Goal: Task Accomplishment & Management: Use online tool/utility

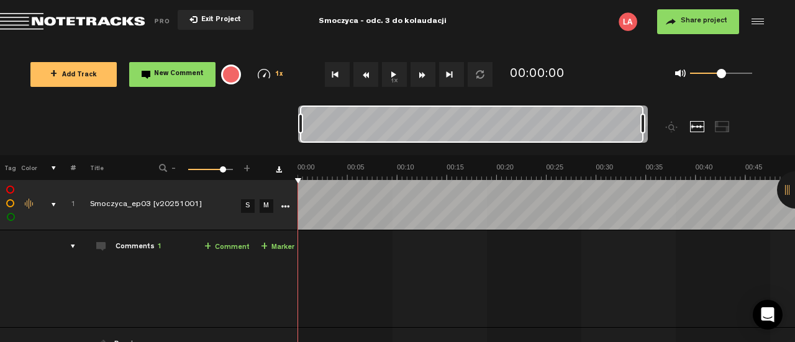
drag, startPoint x: 306, startPoint y: 126, endPoint x: 685, endPoint y: 150, distance: 380.5
click at [685, 150] on div at bounding box center [516, 131] width 437 height 50
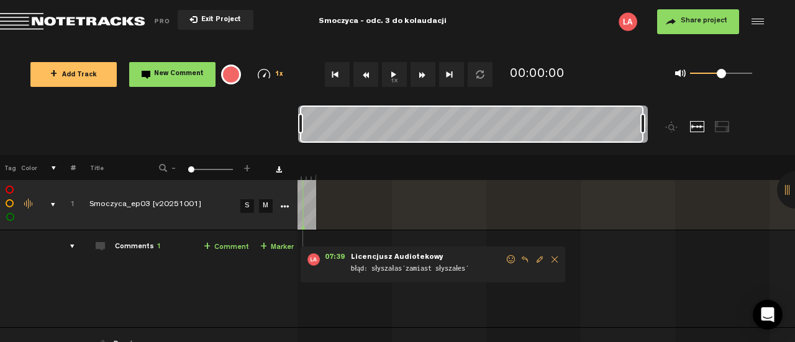
scroll to position [0, 9]
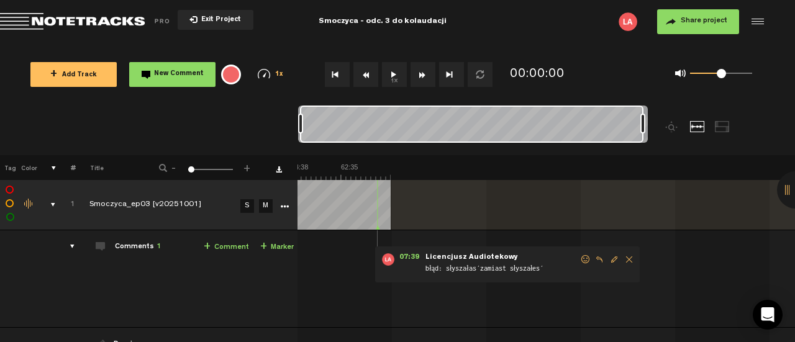
click at [364, 169] on img at bounding box center [142, 171] width 498 height 17
click at [369, 168] on img at bounding box center [142, 171] width 498 height 17
click at [367, 171] on img at bounding box center [142, 171] width 498 height 17
click at [367, 79] on button "Rewind" at bounding box center [366, 74] width 25 height 25
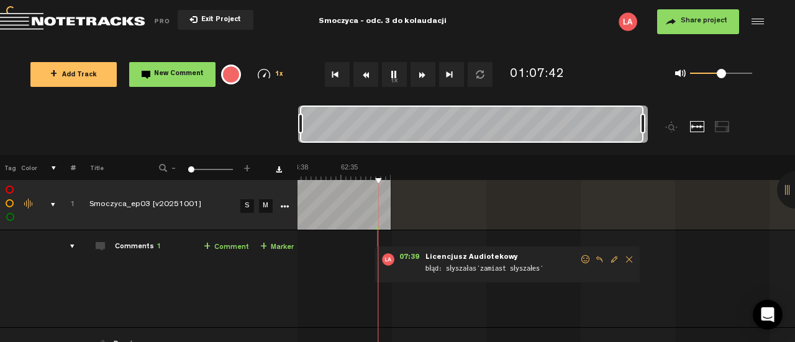
click at [367, 79] on button "Rewind" at bounding box center [366, 74] width 25 height 25
